Goal: Task Accomplishment & Management: Manage account settings

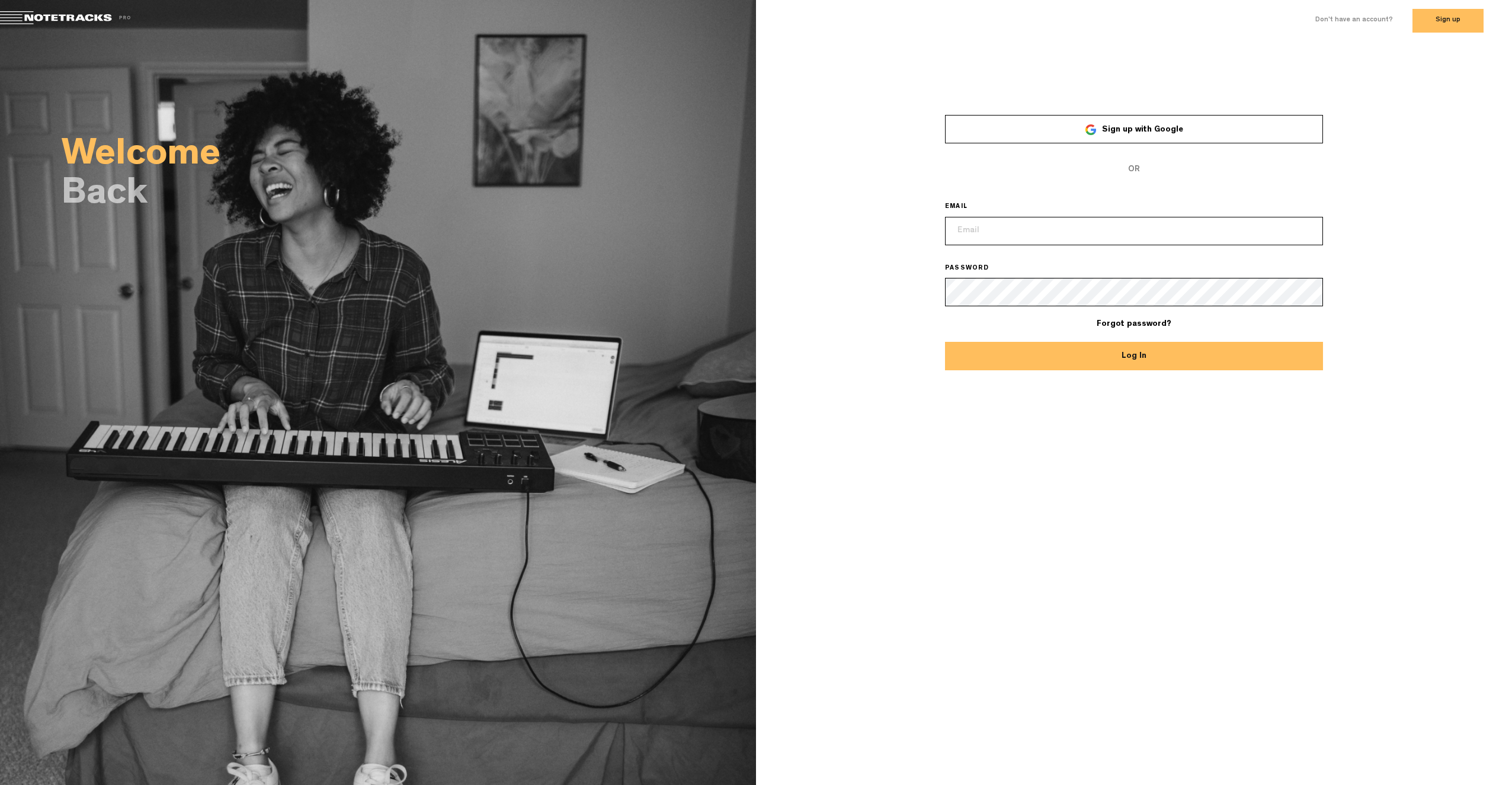
click at [1008, 227] on input "email" at bounding box center [1134, 231] width 378 height 28
type input "licencje@audiotekagroup.com"
click at [1037, 344] on button "Log In" at bounding box center [1134, 356] width 378 height 28
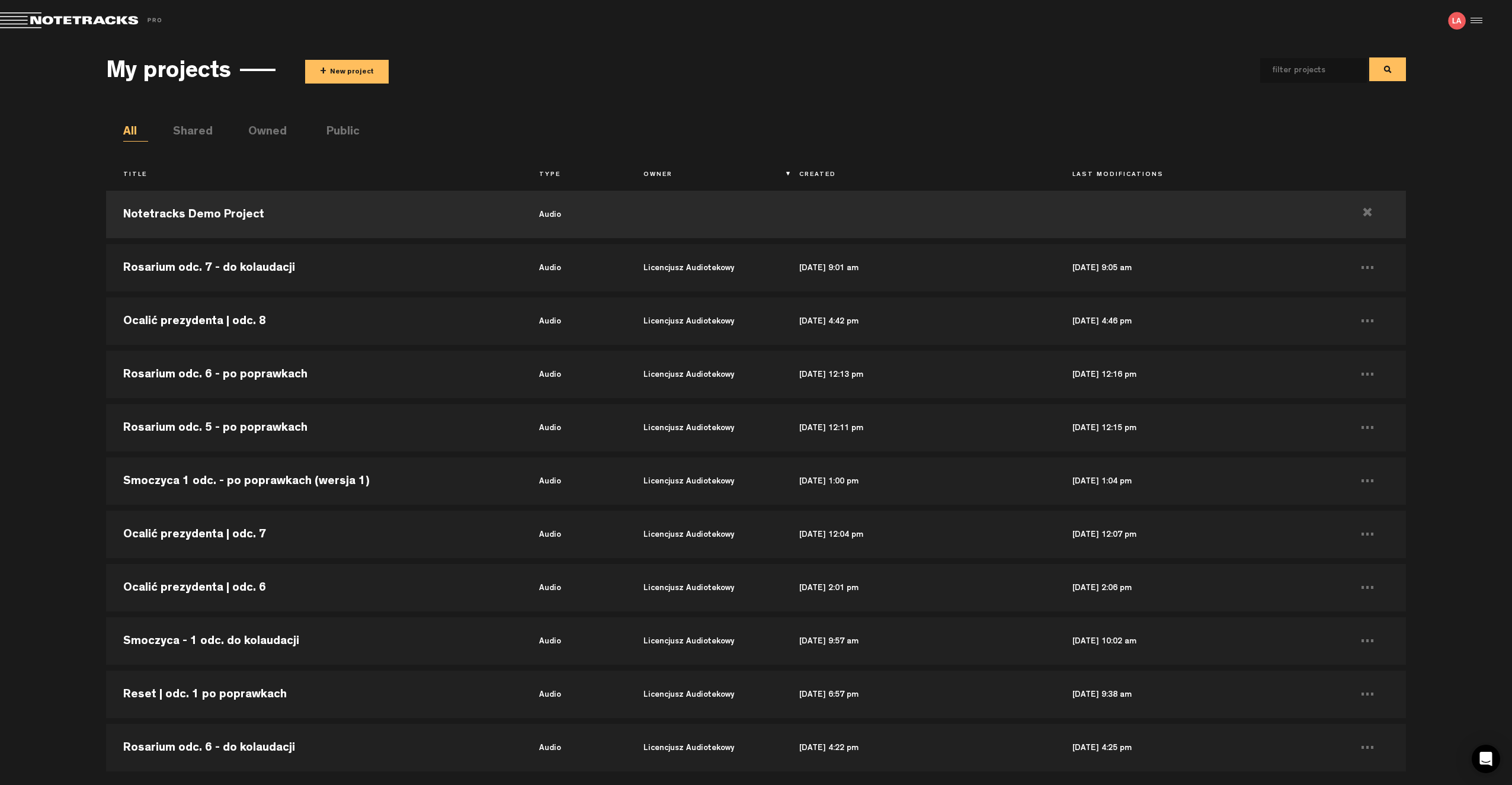
click at [1484, 20] on md-toolbar "Exit Project Share project Save project" at bounding box center [756, 21] width 1512 height 41
click at [1476, 20] on div at bounding box center [1474, 21] width 18 height 18
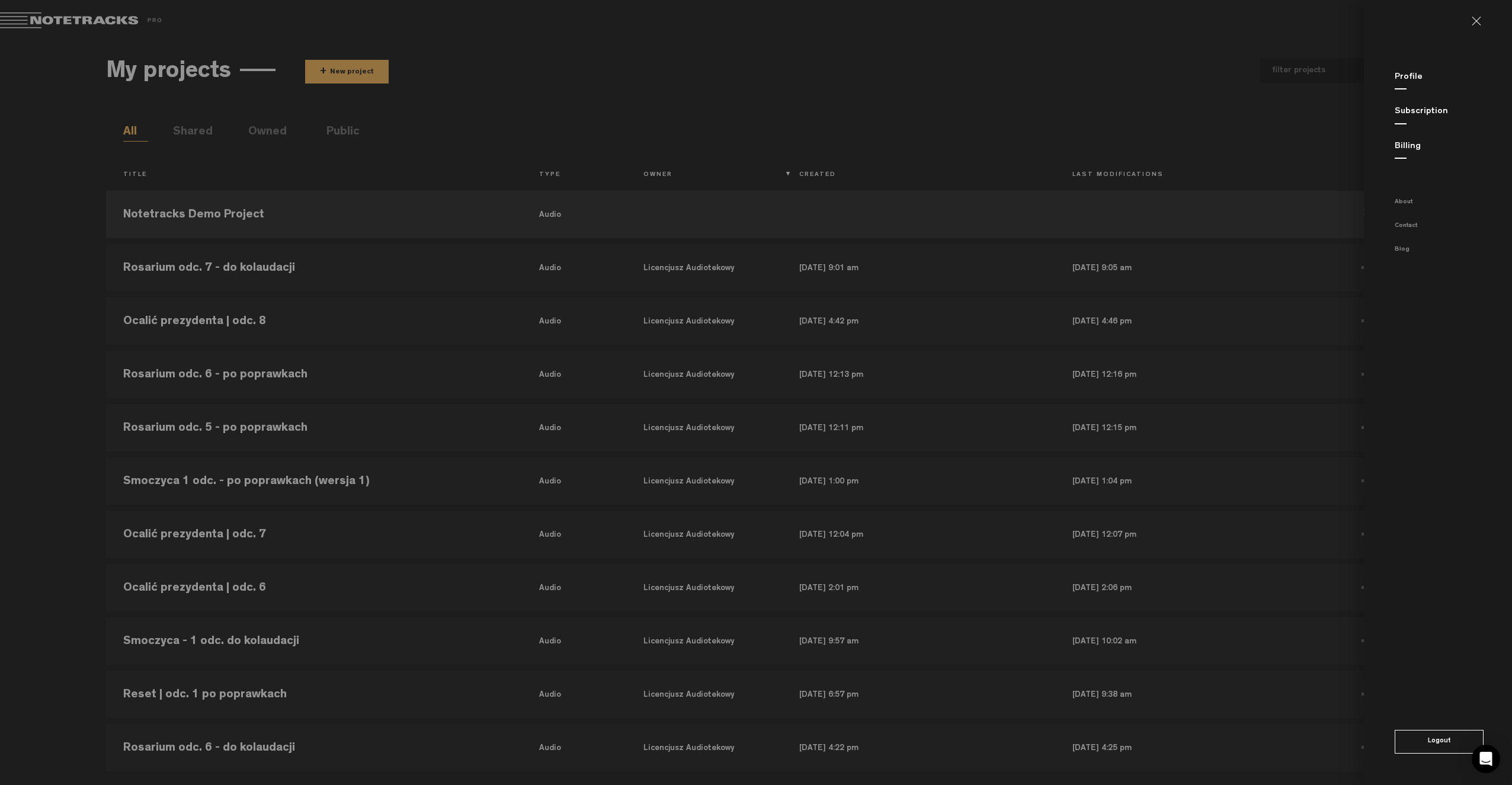
click at [1410, 148] on link "Billing" at bounding box center [1407, 147] width 26 height 9
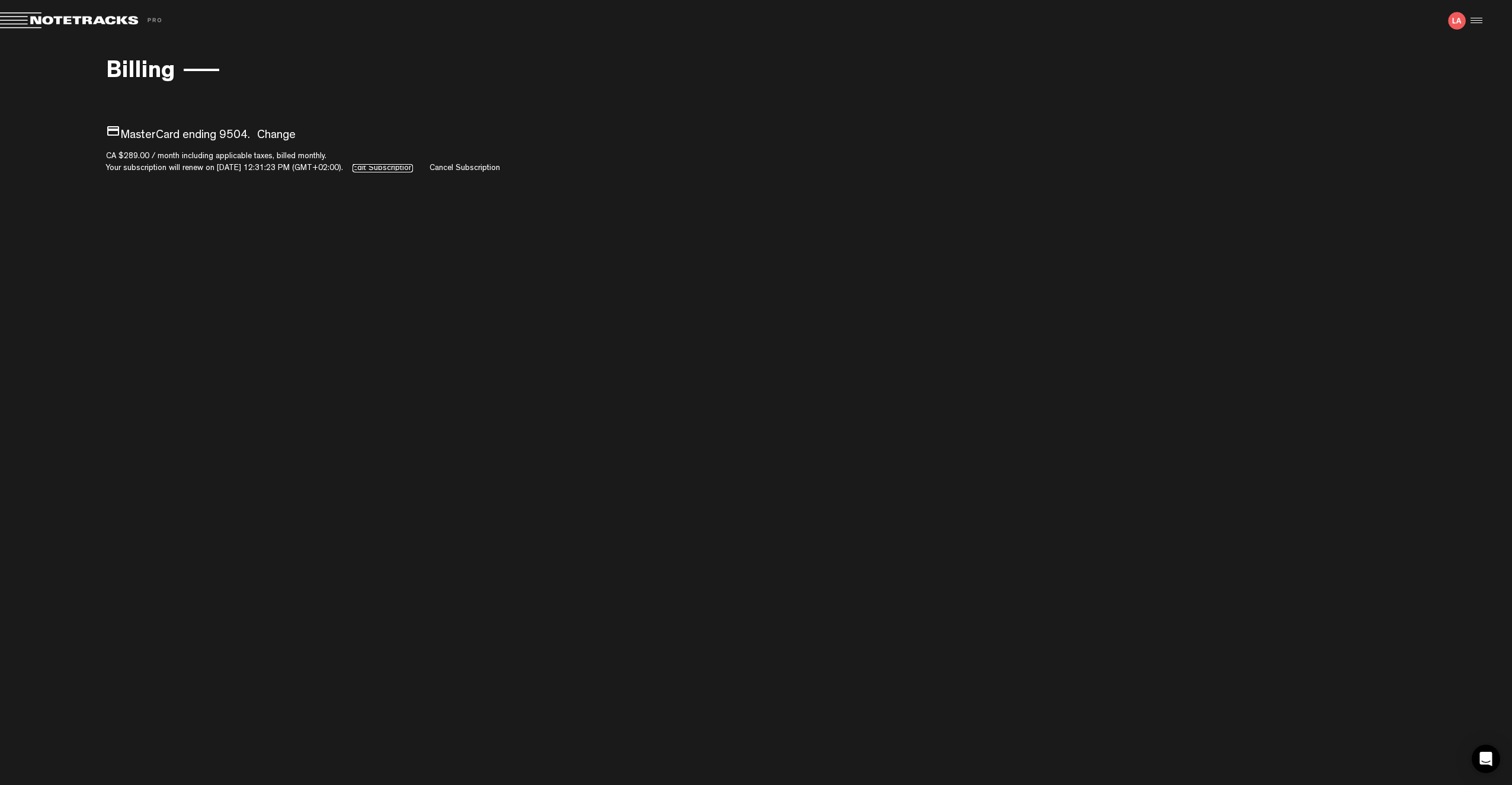
click at [407, 164] on link "Edit Subscription" at bounding box center [383, 168] width 60 height 9
